Goal: Understand process/instructions

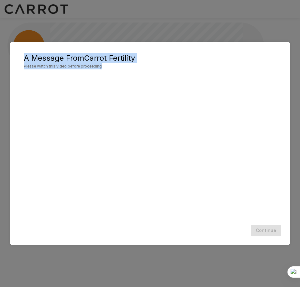
drag, startPoint x: 116, startPoint y: 70, endPoint x: 23, endPoint y: 56, distance: 94.6
click at [23, 56] on h2 "A Message From Carrot Fertility Please watch this video before proceeding" at bounding box center [149, 61] width 267 height 26
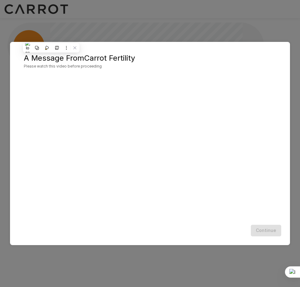
click at [172, 117] on div at bounding box center [150, 145] width 252 height 142
drag, startPoint x: 0, startPoint y: 0, endPoint x: 57, endPoint y: 65, distance: 86.6
click at [57, 65] on span "Please watch this video before proceeding" at bounding box center [150, 66] width 252 height 6
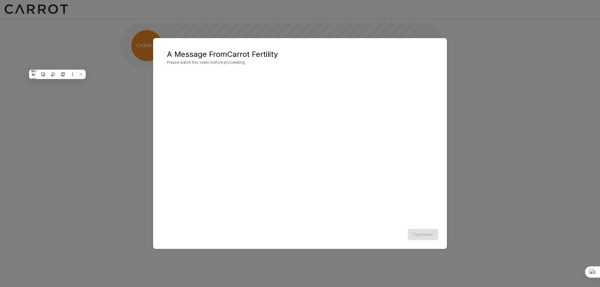
click at [299, 88] on div at bounding box center [300, 146] width 266 height 150
drag, startPoint x: 127, startPoint y: 97, endPoint x: 370, endPoint y: 168, distance: 253.0
click at [299, 168] on div "A Message From Carrot Fertility Please watch this video before proceeding Conti…" at bounding box center [300, 143] width 600 height 287
click at [299, 236] on div "Continue" at bounding box center [299, 235] width 281 height 17
drag, startPoint x: 264, startPoint y: 128, endPoint x: 241, endPoint y: 120, distance: 24.2
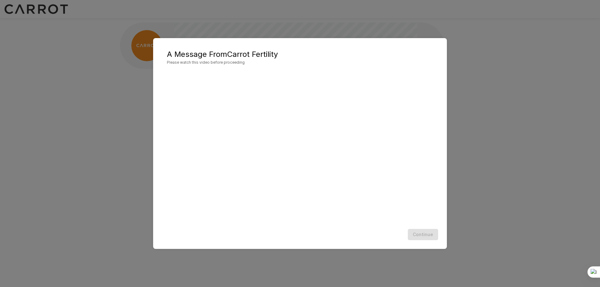
click at [249, 122] on div at bounding box center [300, 146] width 266 height 150
drag, startPoint x: 241, startPoint y: 120, endPoint x: 217, endPoint y: 150, distance: 39.2
click at [229, 129] on div at bounding box center [300, 146] width 266 height 150
drag, startPoint x: 217, startPoint y: 150, endPoint x: 234, endPoint y: 176, distance: 30.4
click at [220, 162] on div at bounding box center [300, 146] width 266 height 150
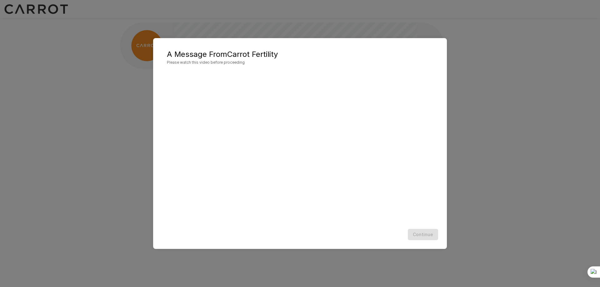
click at [282, 198] on div at bounding box center [300, 146] width 266 height 150
click at [299, 217] on div at bounding box center [300, 146] width 266 height 150
click at [299, 236] on div "Continue" at bounding box center [299, 235] width 281 height 17
click at [299, 88] on div at bounding box center [300, 146] width 266 height 150
drag, startPoint x: 168, startPoint y: 65, endPoint x: 260, endPoint y: 64, distance: 92.9
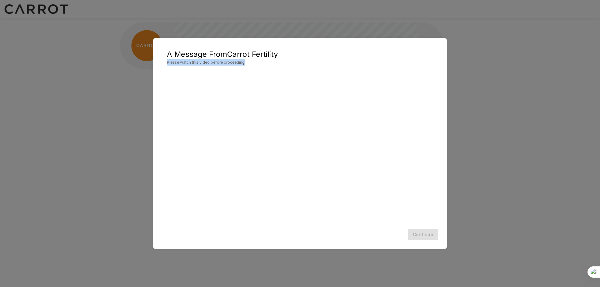
click at [260, 64] on span "Please watch this video before proceeding" at bounding box center [300, 62] width 266 height 6
